Goal: Navigation & Orientation: Find specific page/section

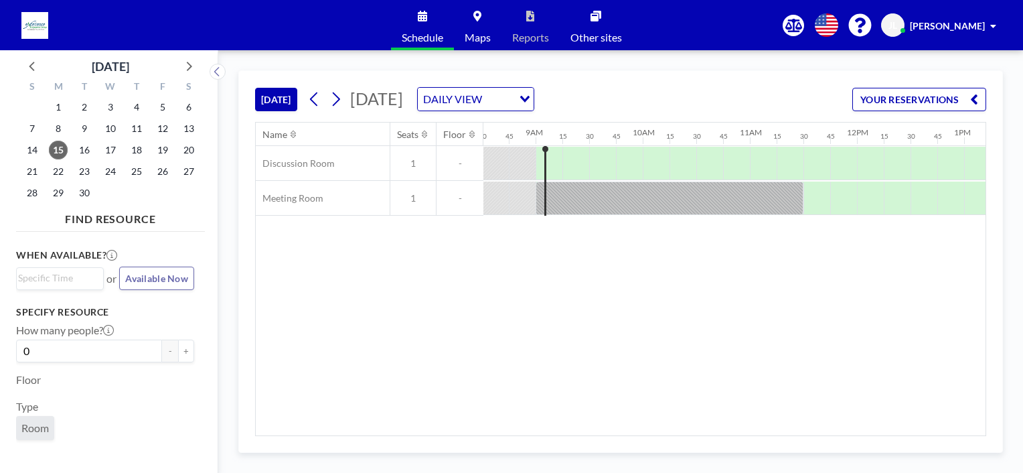
scroll to position [0, 814]
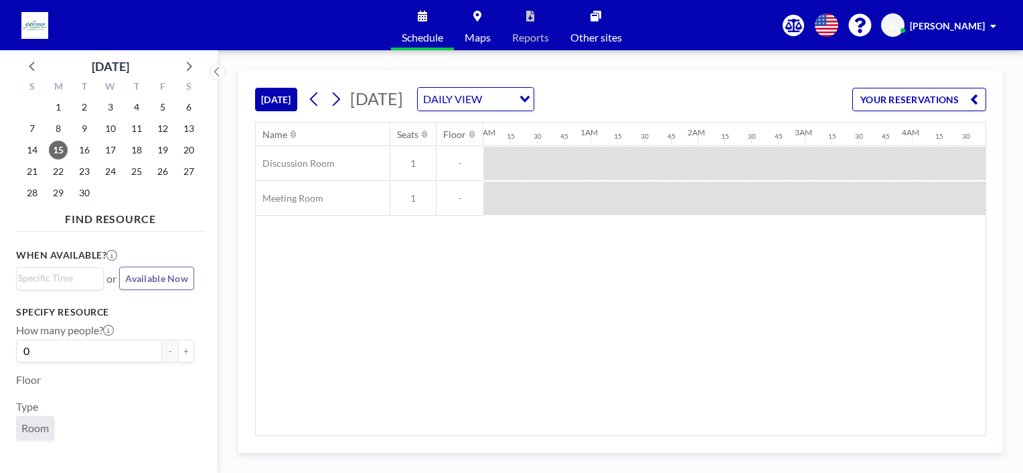
scroll to position [0, 964]
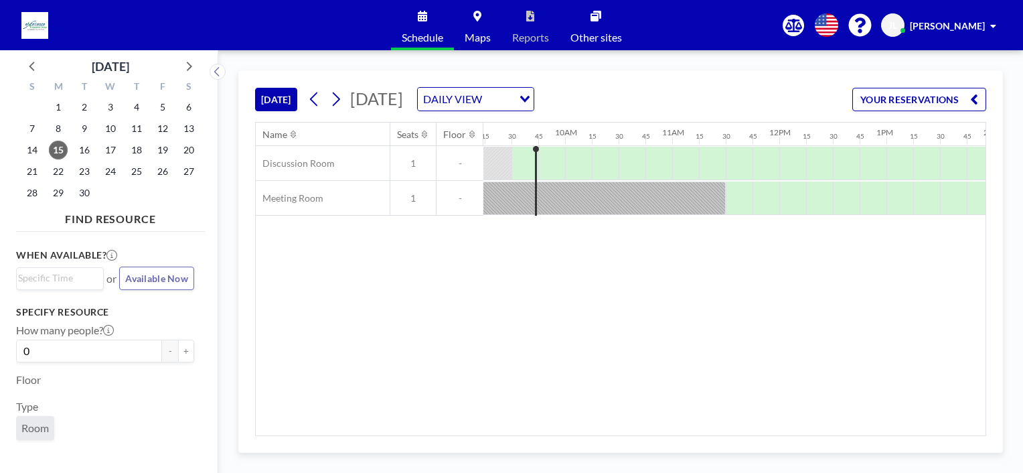
scroll to position [0, 991]
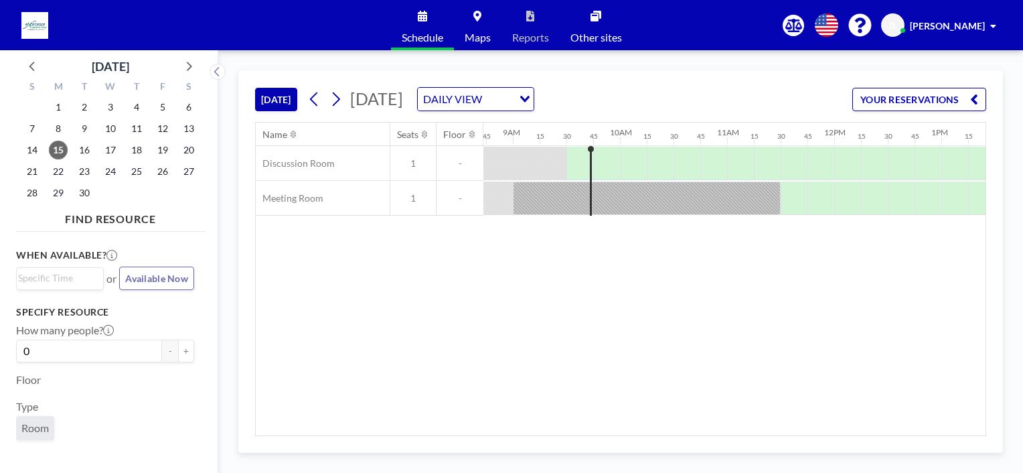
scroll to position [0, 991]
